Goal: Complete application form

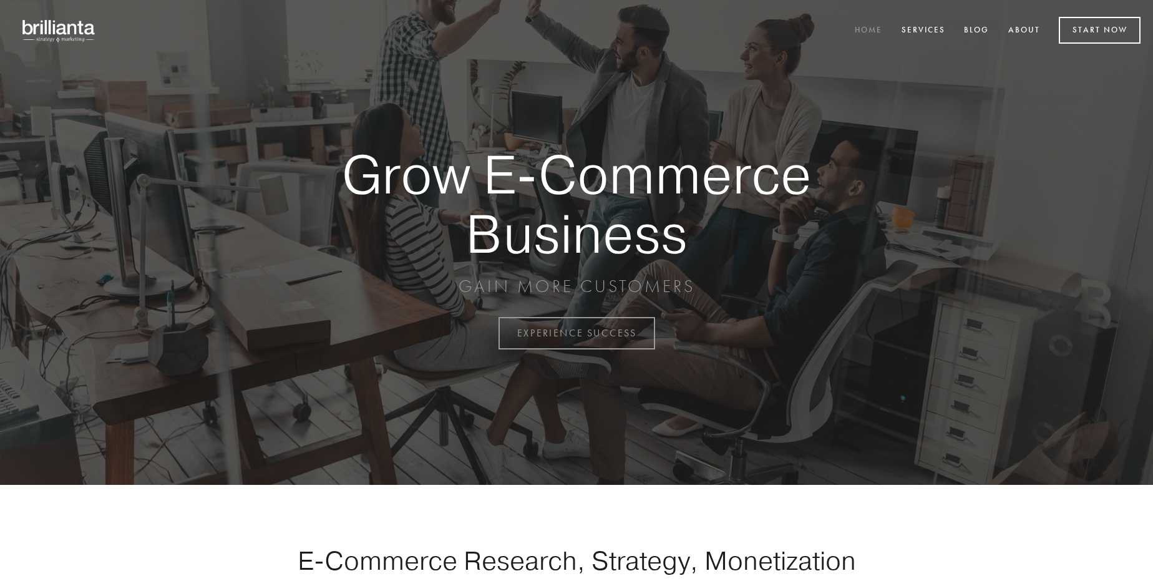
scroll to position [3269, 0]
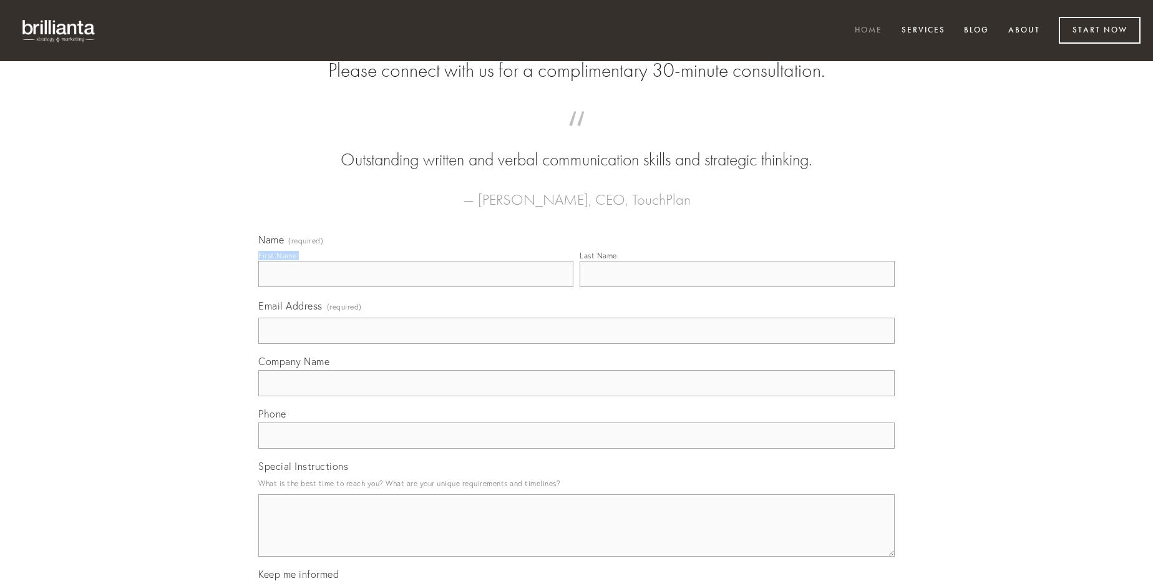
type input "[PERSON_NAME]"
click at [737, 287] on input "Last Name" at bounding box center [736, 274] width 315 height 26
type input "[PERSON_NAME]"
click at [576, 344] on input "Email Address (required)" at bounding box center [576, 330] width 636 height 26
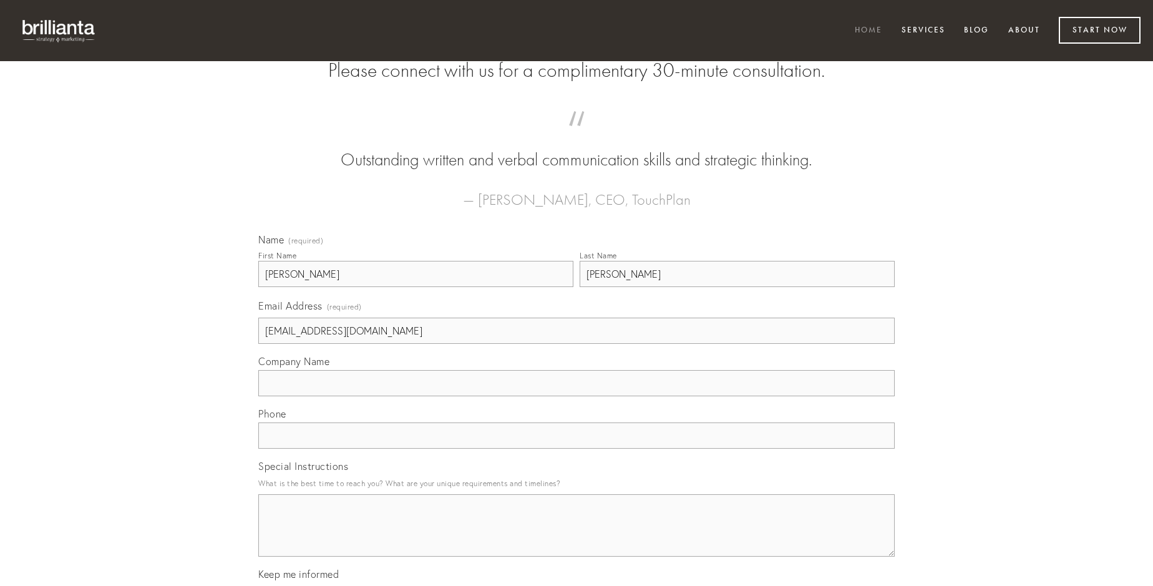
type input "[EMAIL_ADDRESS][DOMAIN_NAME]"
click at [576, 396] on input "Company Name" at bounding box center [576, 383] width 636 height 26
type input "tumultus"
click at [576, 448] on input "text" at bounding box center [576, 435] width 636 height 26
click at [576, 536] on textarea "Special Instructions" at bounding box center [576, 525] width 636 height 62
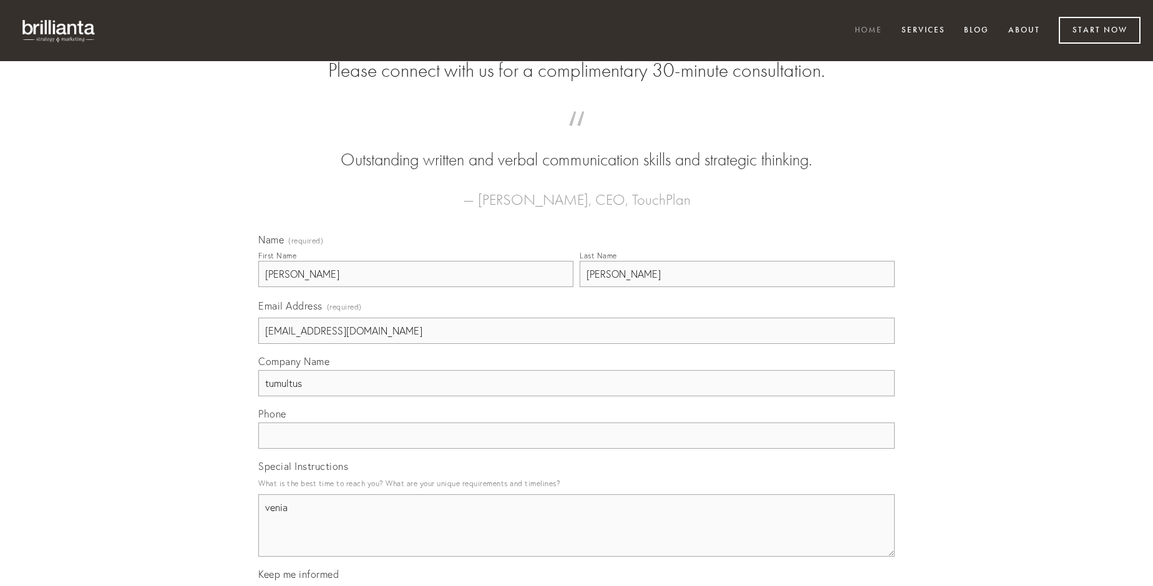
type textarea "venia"
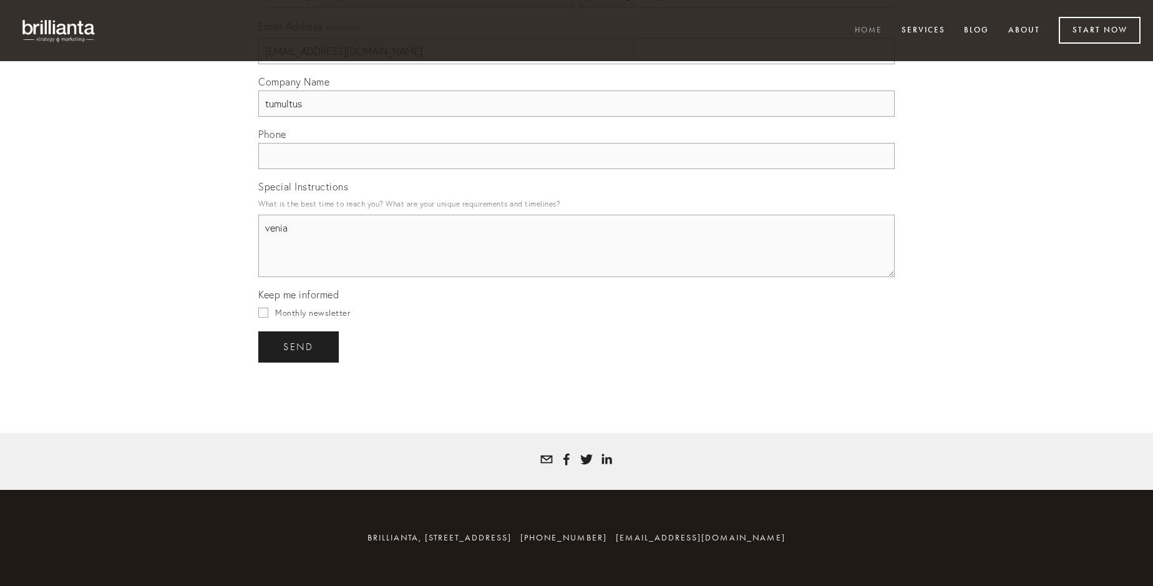
click at [299, 346] on span "send" at bounding box center [298, 346] width 31 height 11
